Goal: Transaction & Acquisition: Book appointment/travel/reservation

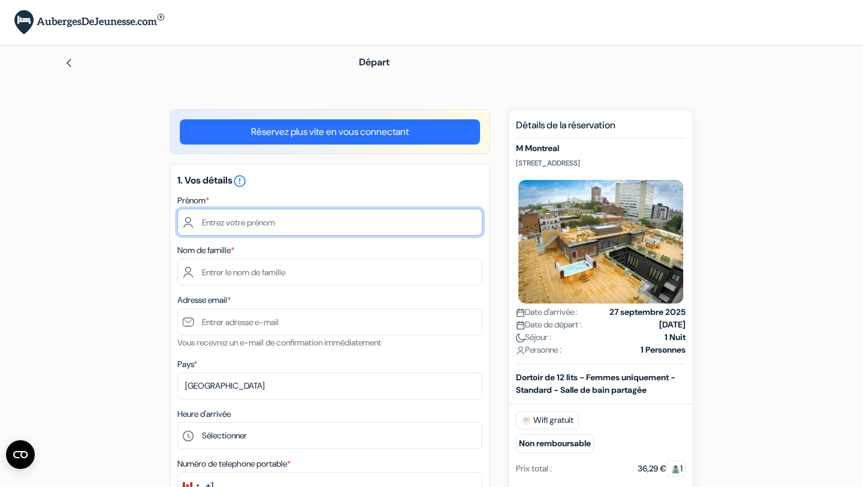
click at [312, 226] on input "text" at bounding box center [329, 222] width 305 height 27
type input "Héloïse"
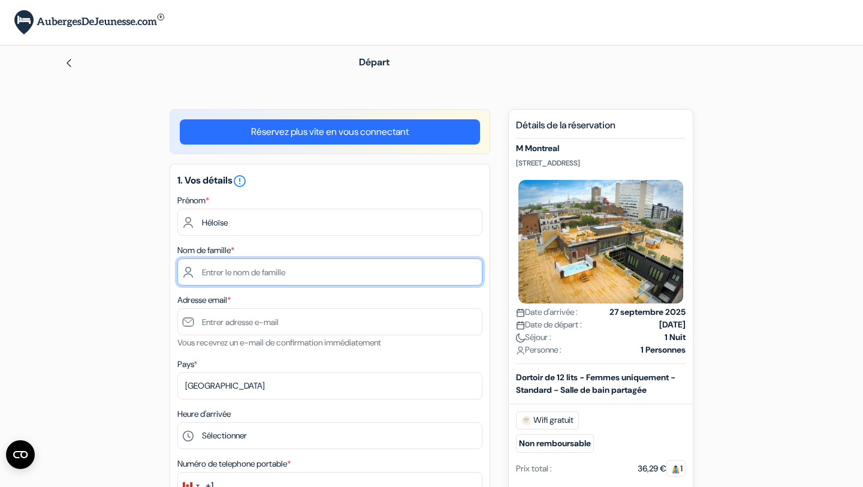
click at [212, 268] on input "text" at bounding box center [329, 271] width 305 height 27
type input "[PERSON_NAME]"
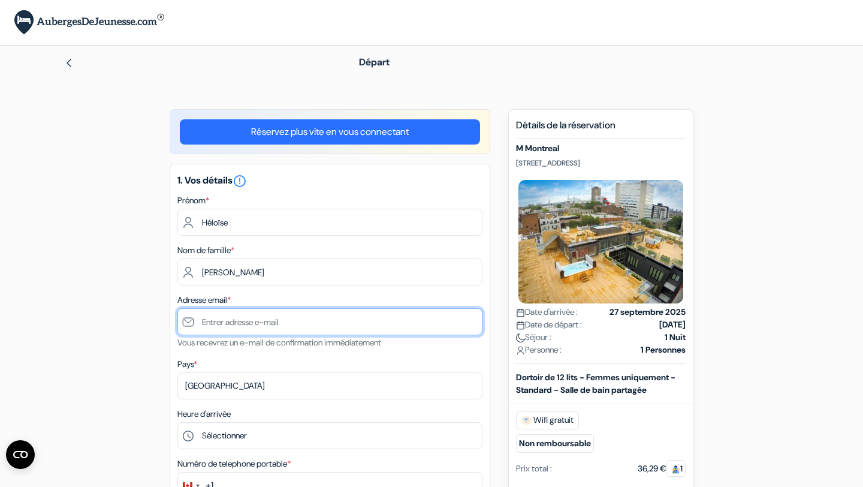
type input "[EMAIL_ADDRESS][DOMAIN_NAME]"
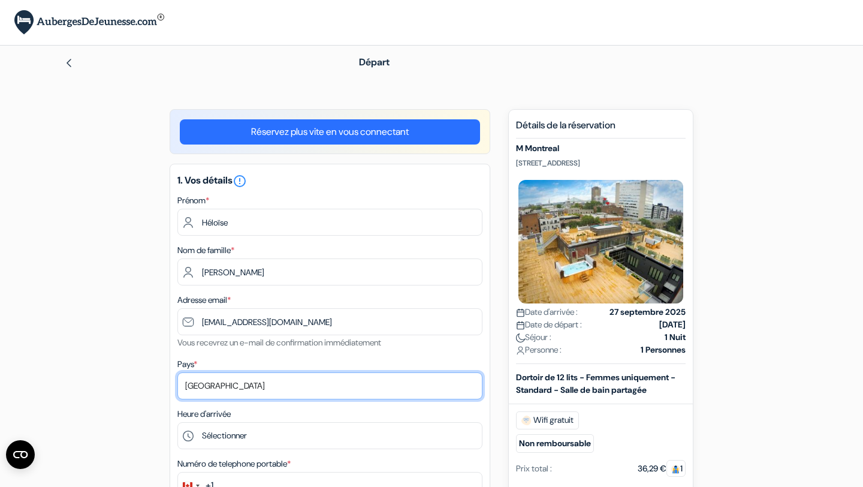
select select "67"
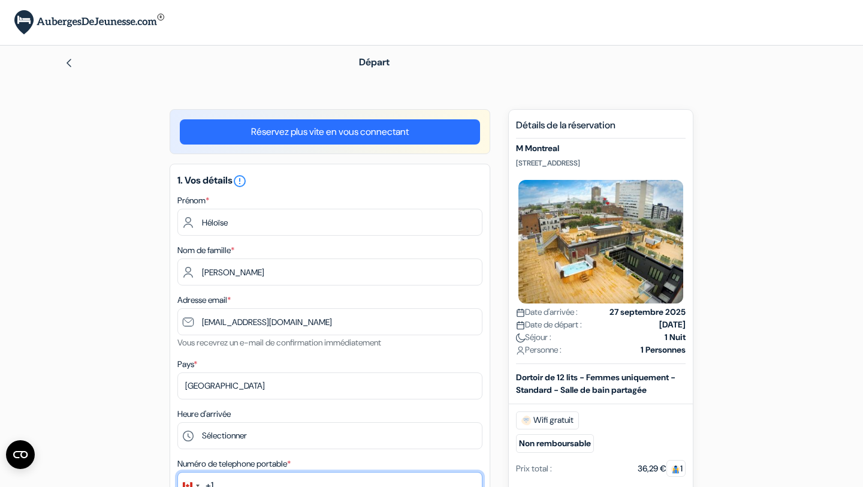
type input "0679970400"
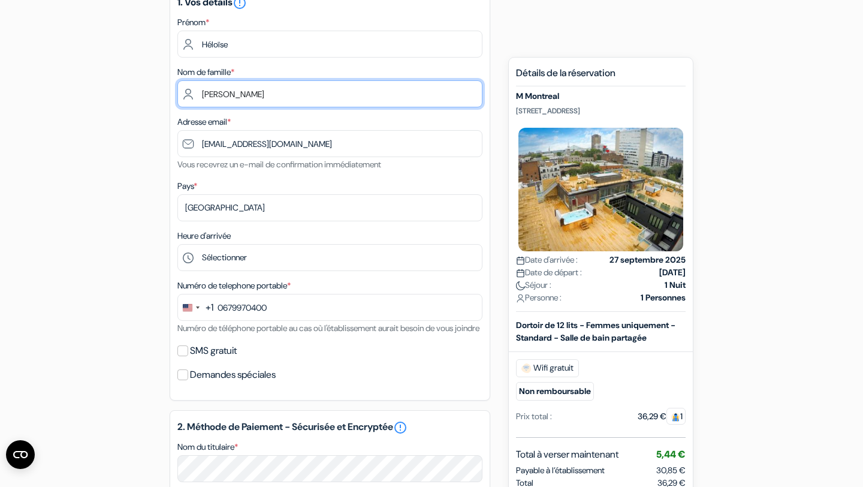
scroll to position [188, 0]
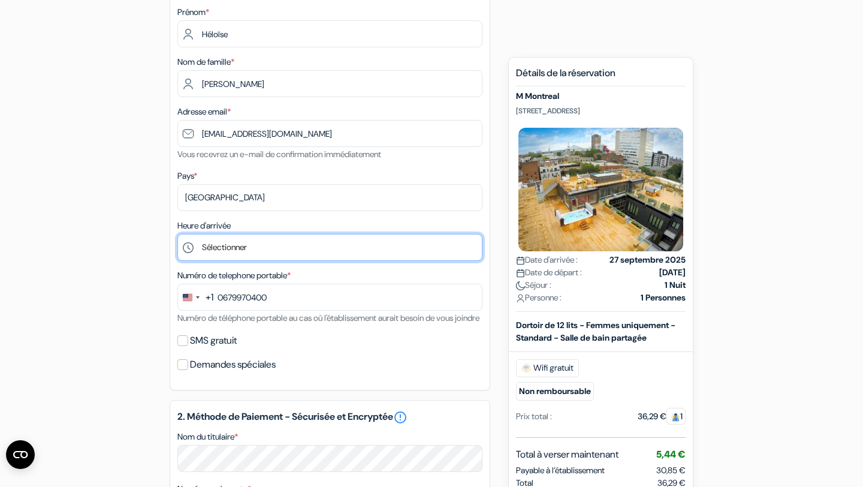
click at [259, 247] on select "Sélectionner 1:00 2:00 3:00 4:00 5:00 6:00 7:00 8:00 9:00 10:00 11:00 12:00 13:…" at bounding box center [329, 247] width 305 height 27
